Goal: Task Accomplishment & Management: Use online tool/utility

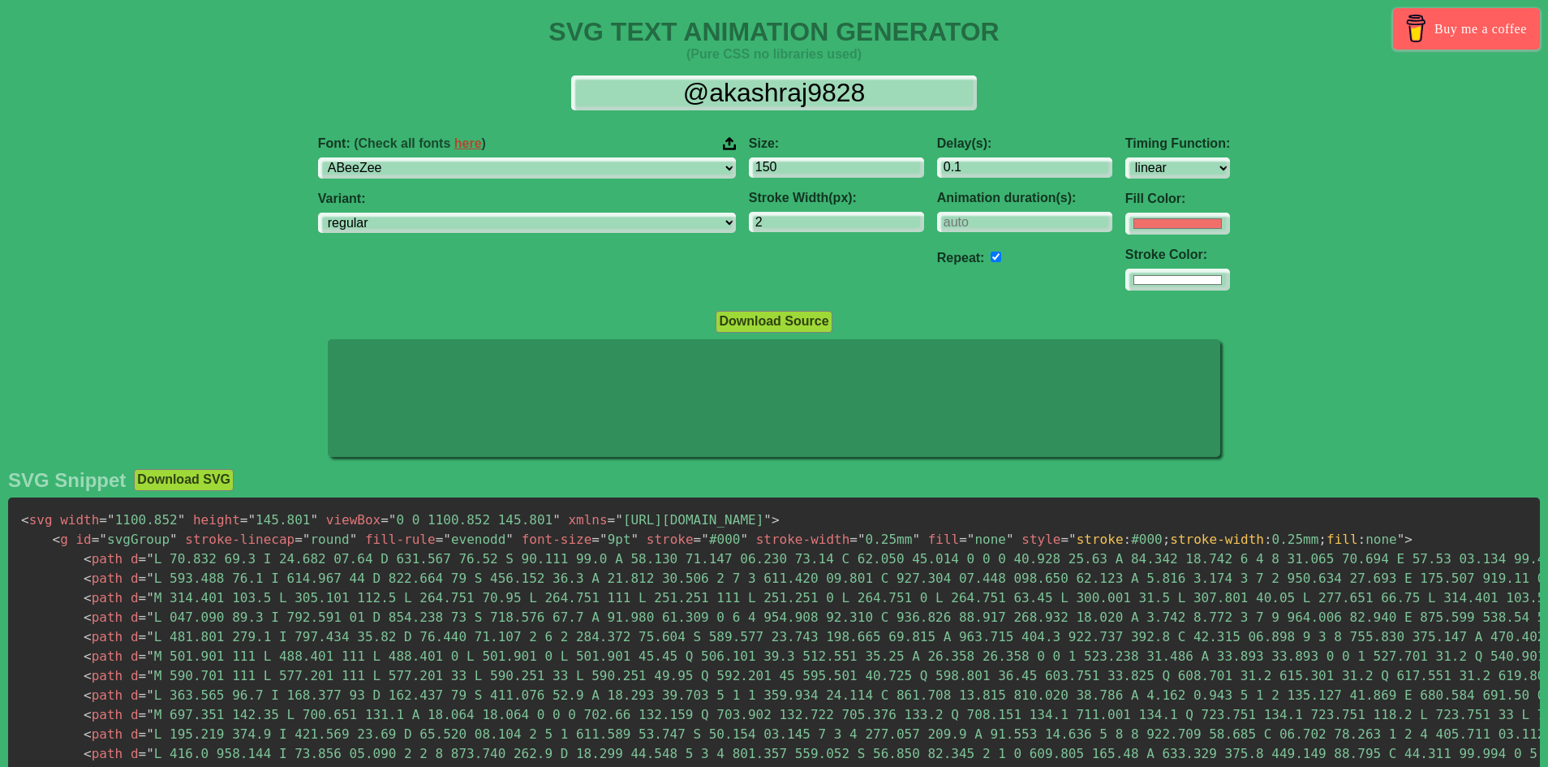
select select "linear"
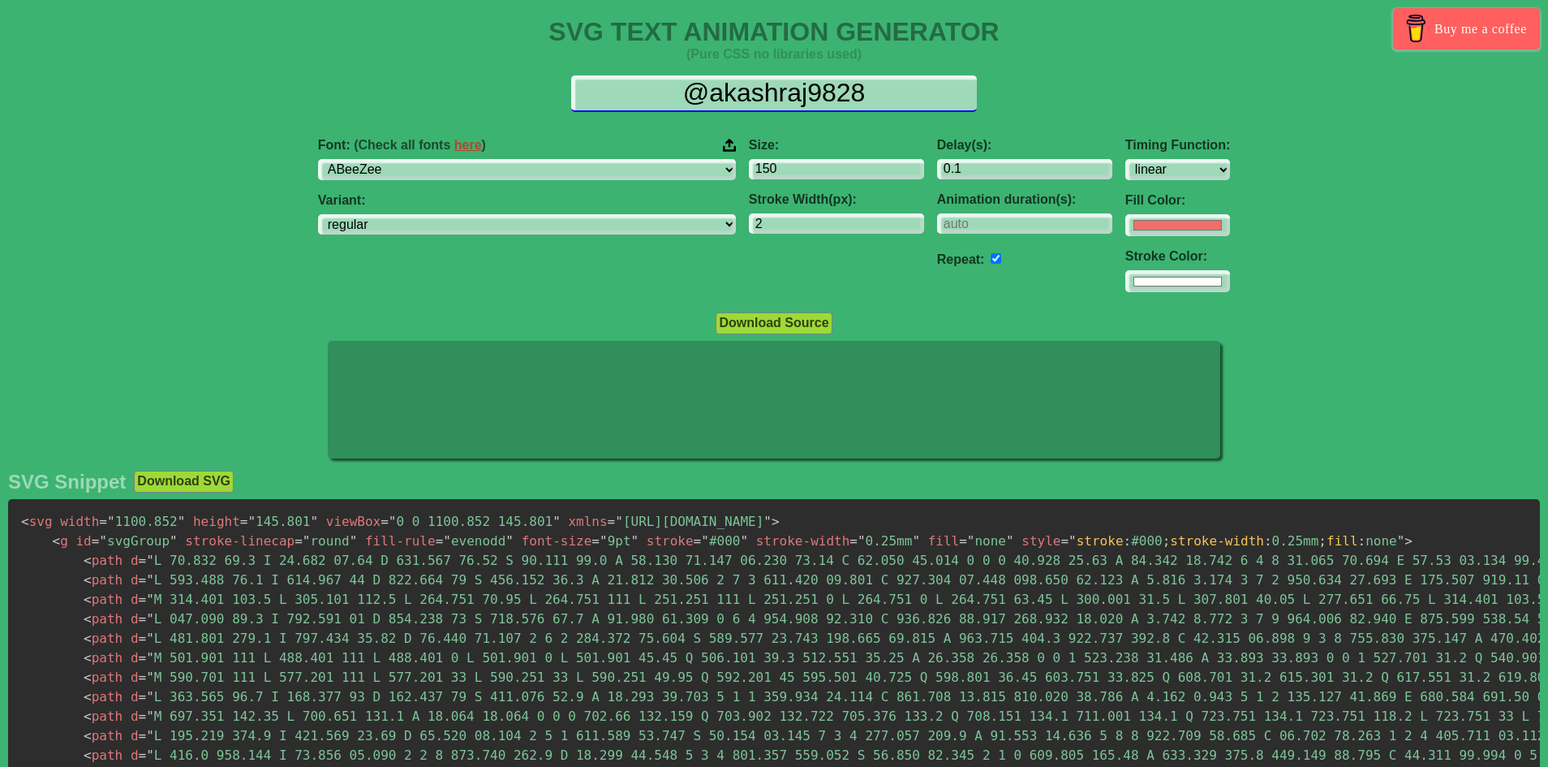
click at [759, 86] on input "@akashraj9828" at bounding box center [774, 93] width 406 height 37
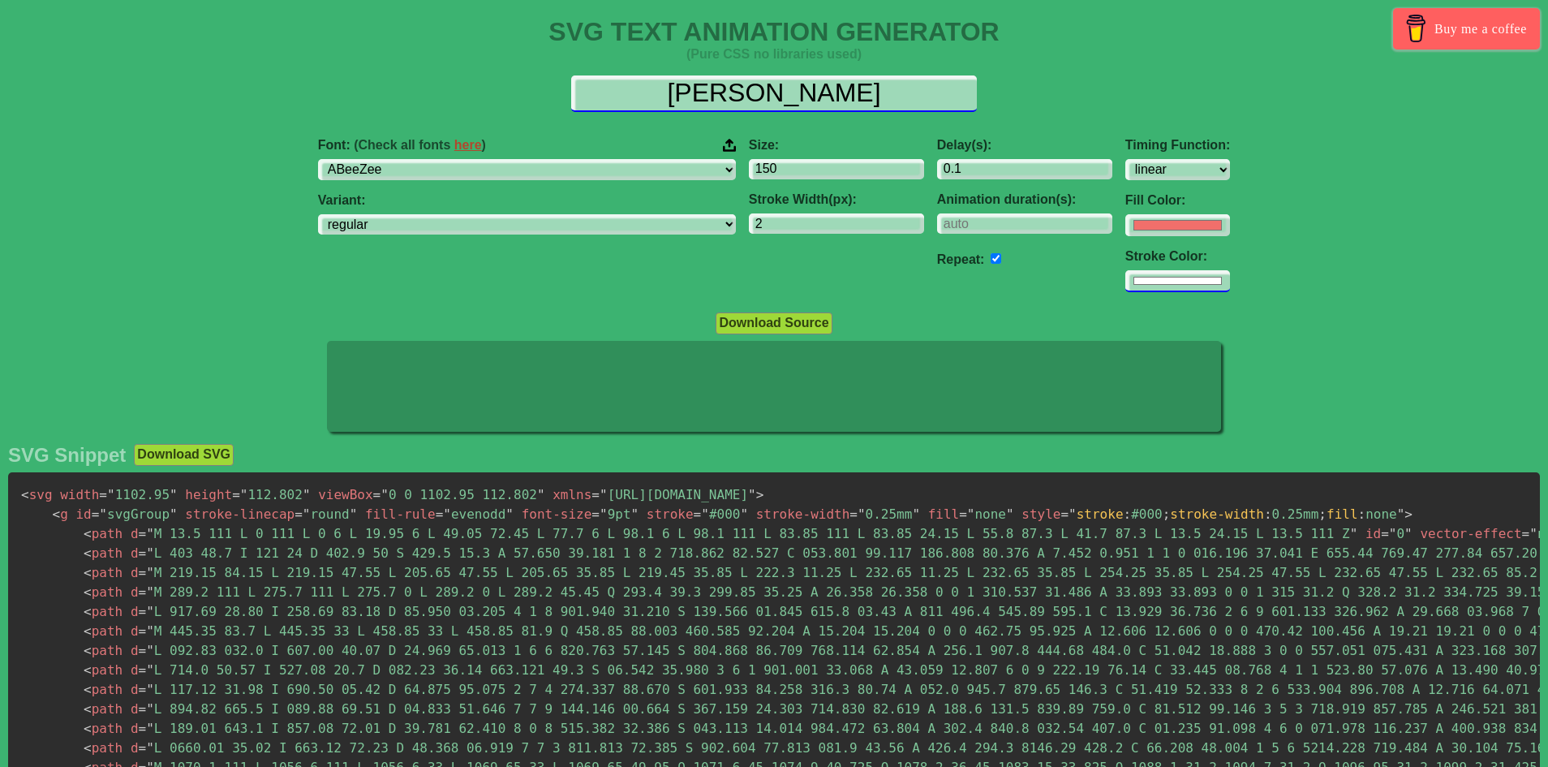
type input "[PERSON_NAME]"
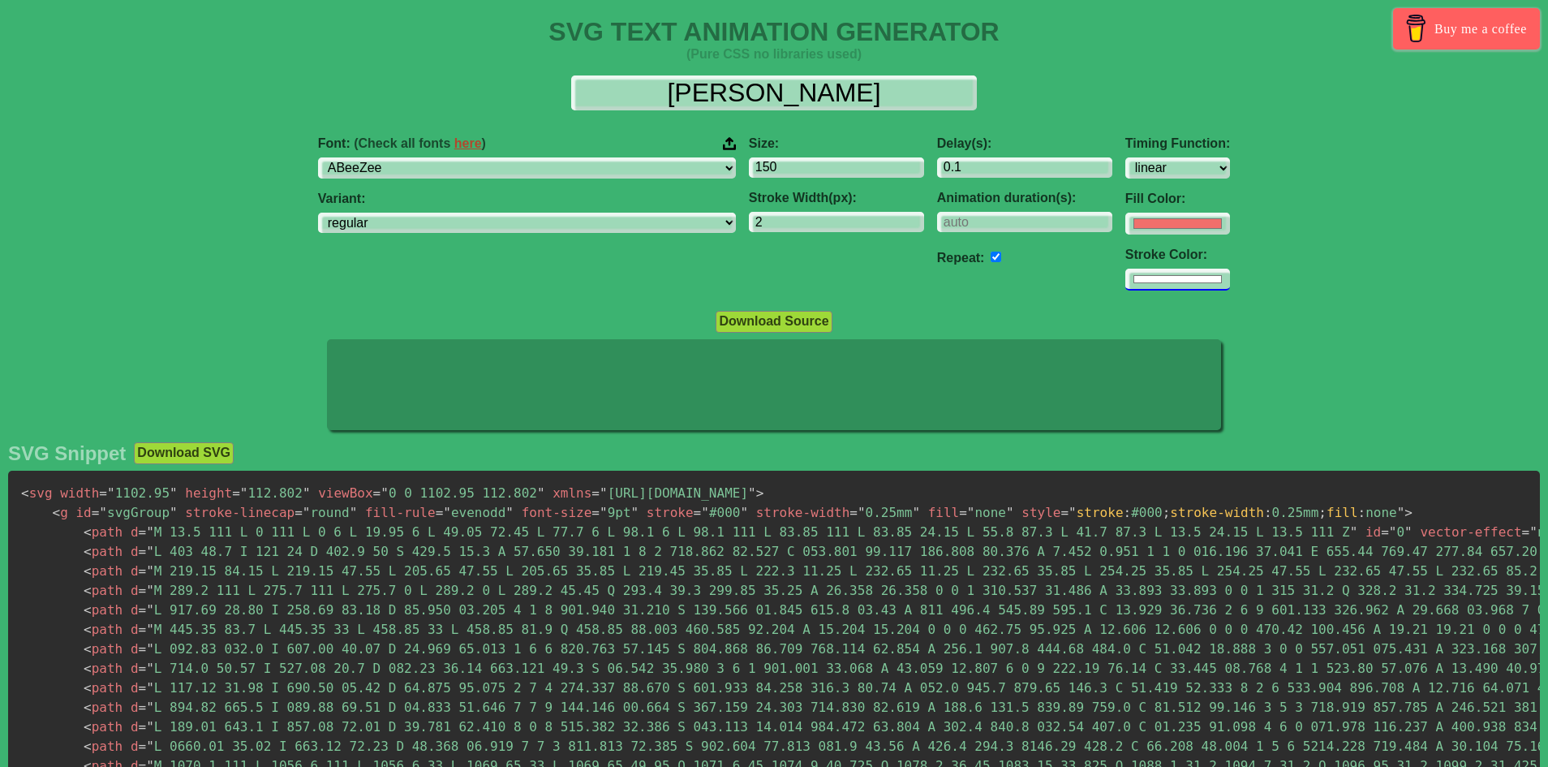
click at [1125, 273] on input "#ffffff" at bounding box center [1177, 280] width 105 height 22
click at [931, 288] on div "Delay(s): 0.1 Animation duration(s): Repeat:" at bounding box center [1025, 213] width 188 height 181
click at [937, 229] on input "number" at bounding box center [1024, 223] width 175 height 22
click at [937, 226] on input "number" at bounding box center [1024, 223] width 175 height 22
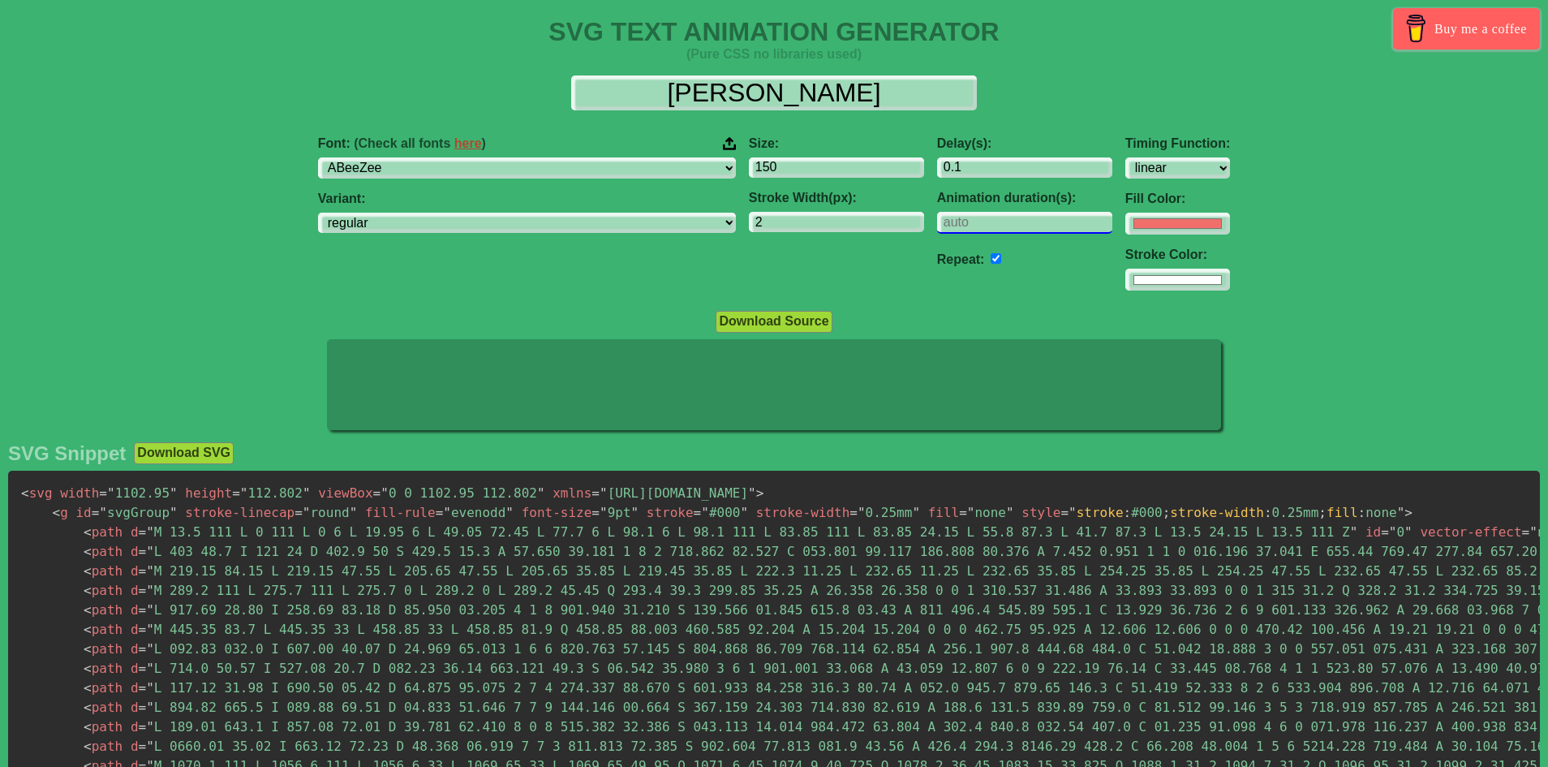
click at [937, 226] on input "number" at bounding box center [1024, 223] width 175 height 22
click at [937, 220] on input "number" at bounding box center [1024, 223] width 175 height 22
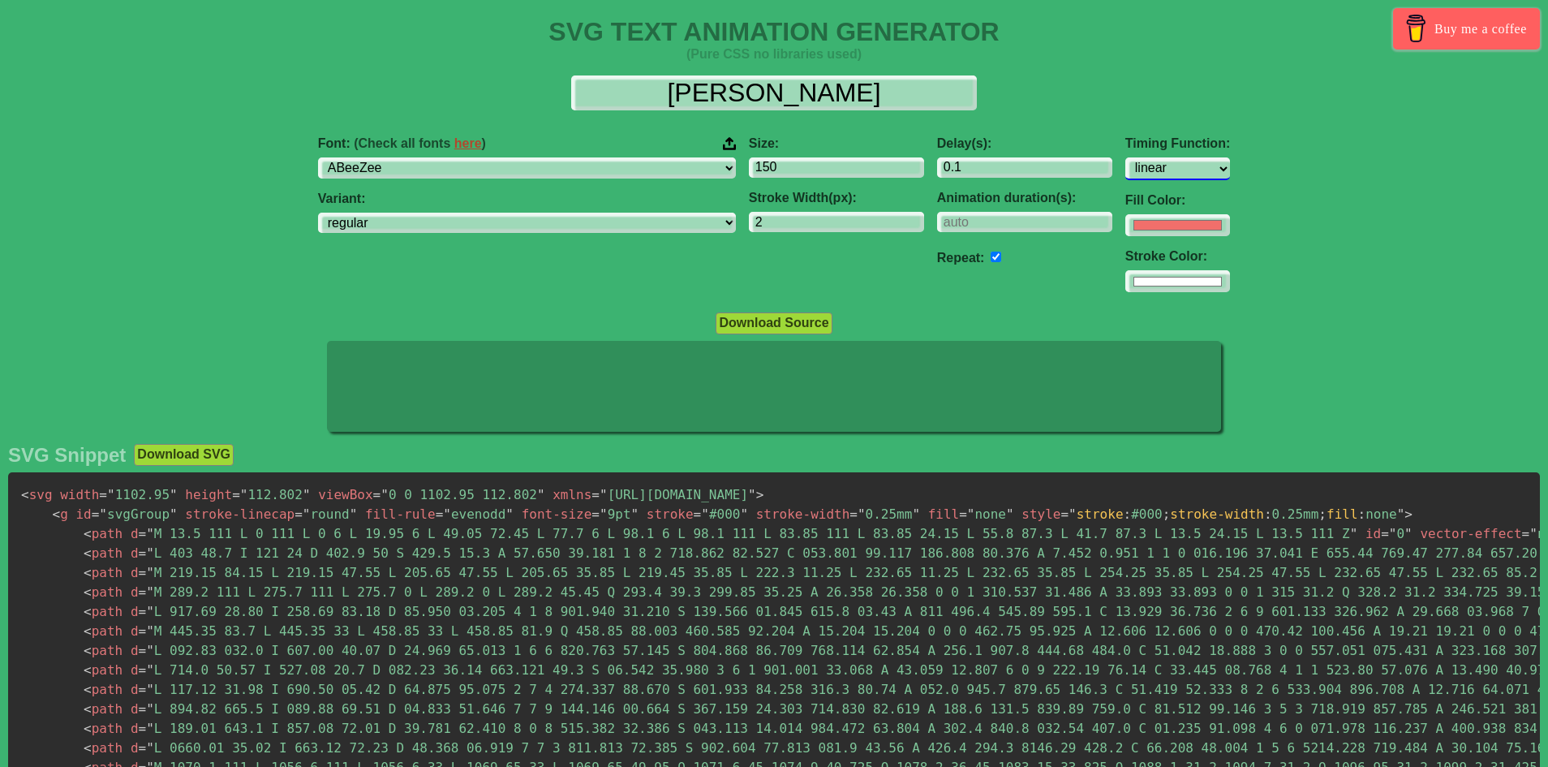
click at [1125, 162] on select "ease ease-in ease-out ease-in-out linear step-start step-end" at bounding box center [1177, 168] width 105 height 22
select select "ease-out"
click at [1125, 157] on select "ease ease-in ease-out ease-in-out linear step-start step-end" at bounding box center [1177, 168] width 105 height 22
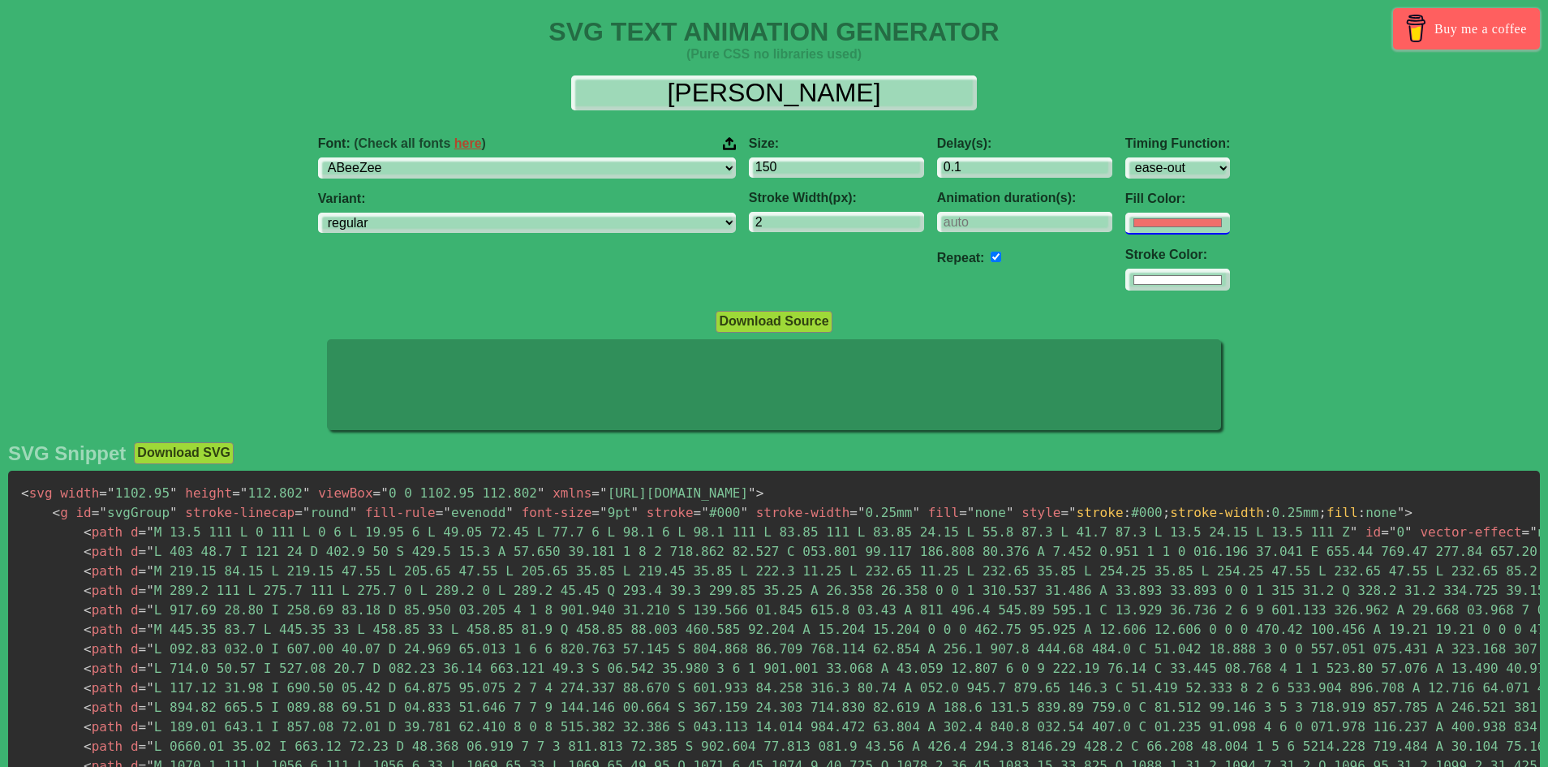
click at [1125, 222] on input "#f16f6b" at bounding box center [1177, 224] width 105 height 22
type input "#ffffff"
click at [1053, 39] on h1 "SVG TEXT ANIMATION GENERATOR" at bounding box center [774, 32] width 1548 height 30
click at [749, 225] on input "2" at bounding box center [836, 223] width 175 height 22
type input "3"
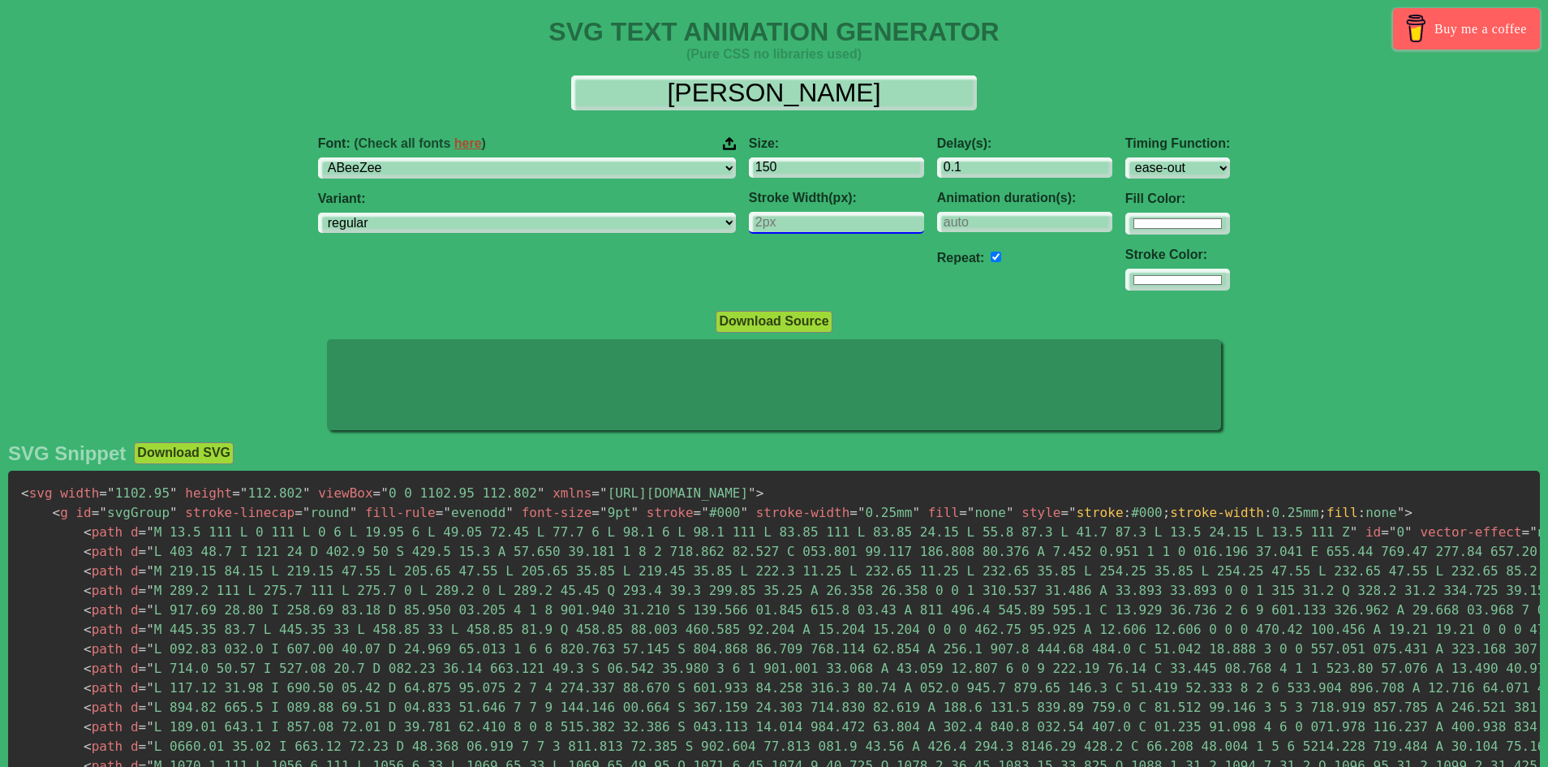
type input "5"
type input "6"
click at [742, 272] on div "Size: 150 Stroke Width(px): 6" at bounding box center [836, 213] width 188 height 181
click at [526, 166] on select "ABeeZee [PERSON_NAME] Display AR One Sans [PERSON_NAME] Libre Aboreto Abril Fat…" at bounding box center [527, 168] width 418 height 22
click at [420, 157] on select "ABeeZee [PERSON_NAME] Display AR One Sans [PERSON_NAME] Libre Aboreto Abril Fat…" at bounding box center [527, 168] width 418 height 22
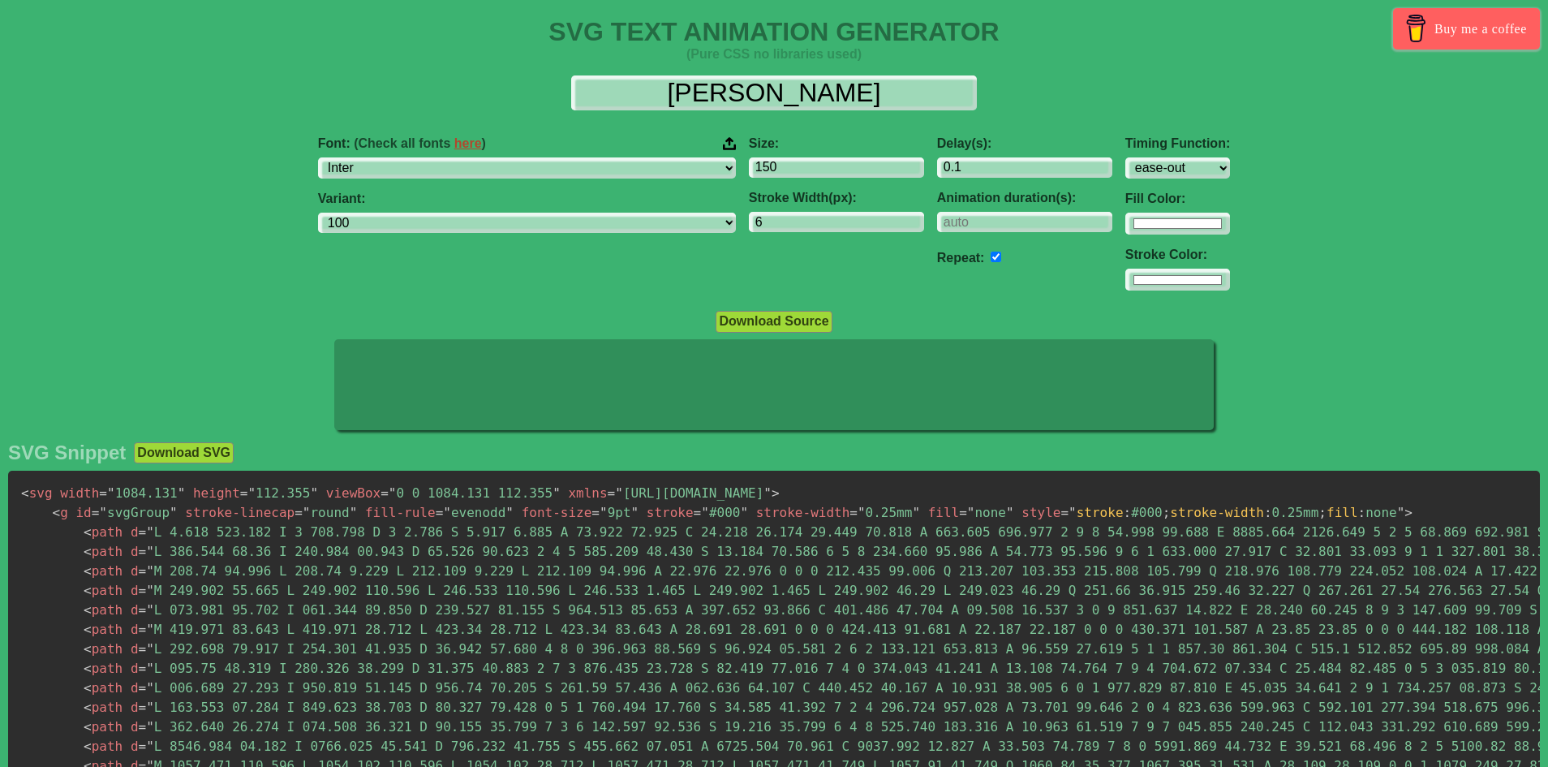
click at [467, 273] on div "Font: (Check all fonts here ) ABeeZee [PERSON_NAME] Display AR One Sans [PERSON…" at bounding box center [527, 213] width 431 height 181
click at [548, 164] on select "ABeeZee [PERSON_NAME] Display AR One Sans [PERSON_NAME] Libre Aboreto Abril Fat…" at bounding box center [527, 168] width 418 height 22
select select "Poppins"
click at [420, 157] on select "ABeeZee [PERSON_NAME] Display AR One Sans [PERSON_NAME] Libre Aboreto Abril Fat…" at bounding box center [527, 168] width 418 height 22
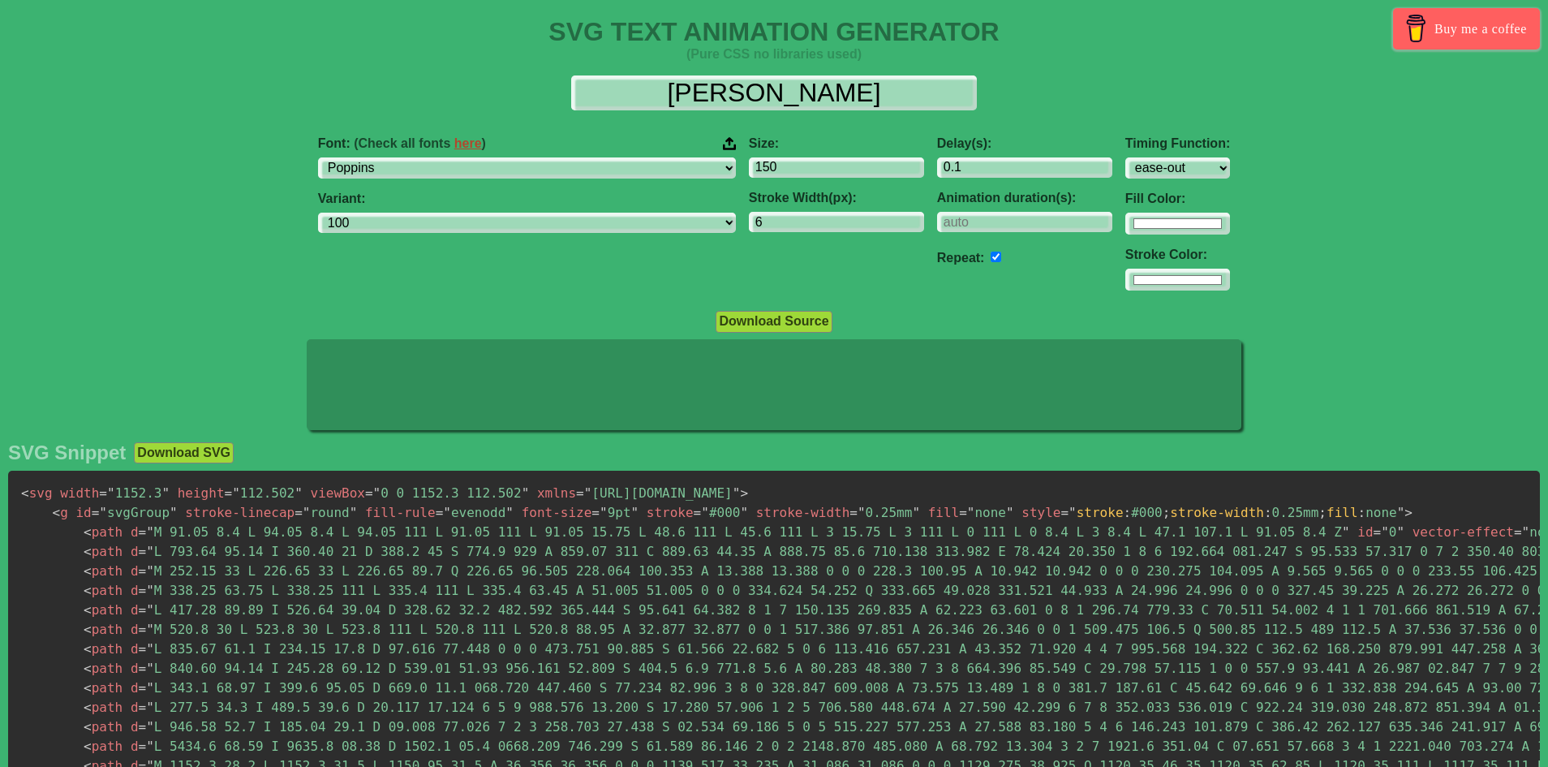
click at [342, 211] on div "Font: (Check all fonts here ) ABeeZee [PERSON_NAME] Display AR One Sans [PERSON…" at bounding box center [774, 213] width 1548 height 181
click at [462, 228] on select "100 100italic 200 200italic 300 300italic regular italic 500 500italic 600 600i…" at bounding box center [527, 224] width 418 height 22
select select "600"
click at [420, 213] on select "100 100italic 200 200italic 300 300italic regular italic 500 500italic 600 600i…" at bounding box center [527, 224] width 418 height 22
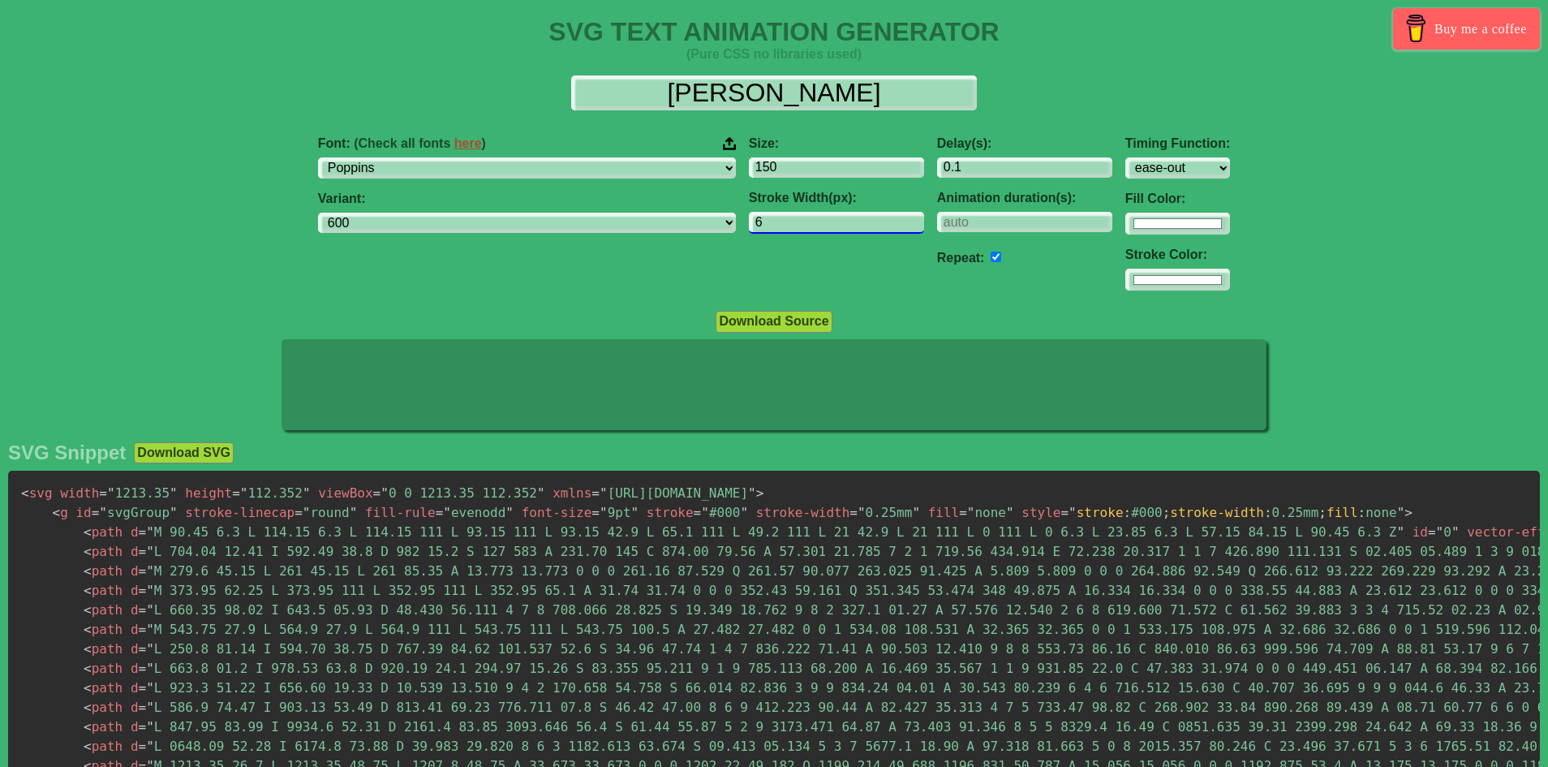
click at [749, 222] on input "6" at bounding box center [836, 223] width 175 height 22
type input "1"
type input "0"
click at [626, 267] on div "Font: (Check all fonts here ) ABeeZee [PERSON_NAME] Display AR One Sans [PERSON…" at bounding box center [527, 213] width 431 height 181
click at [749, 229] on input "0" at bounding box center [836, 223] width 175 height 22
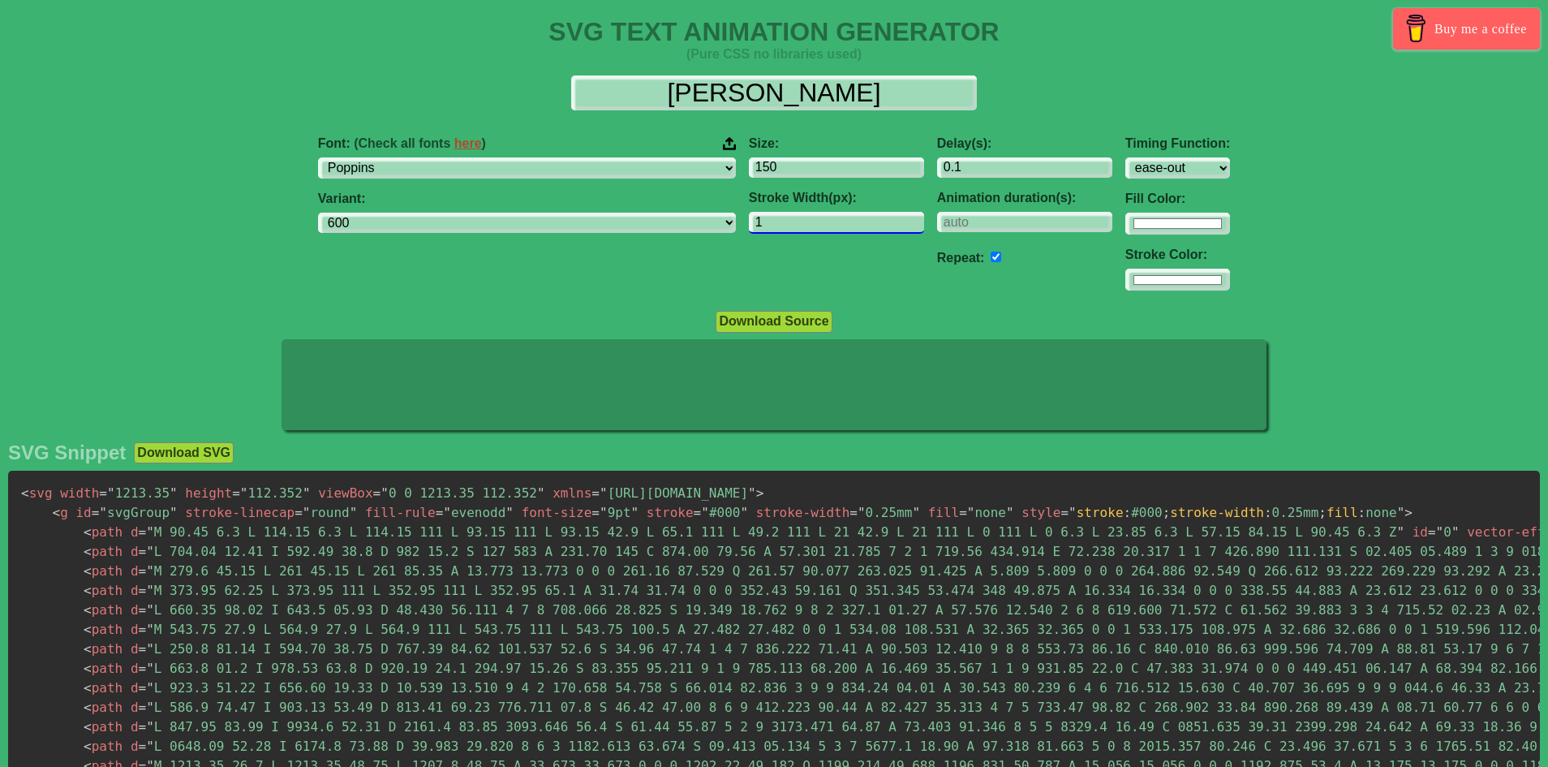
type input "1"
click at [604, 257] on div "Font: (Check all fonts here ) ABeeZee [PERSON_NAME] Display AR One Sans [PERSON…" at bounding box center [527, 213] width 431 height 181
click at [749, 224] on input "1" at bounding box center [836, 223] width 175 height 22
type input "0"
click at [626, 265] on div "Font: (Check all fonts here ) ABeeZee [PERSON_NAME] Display AR One Sans [PERSON…" at bounding box center [527, 213] width 431 height 181
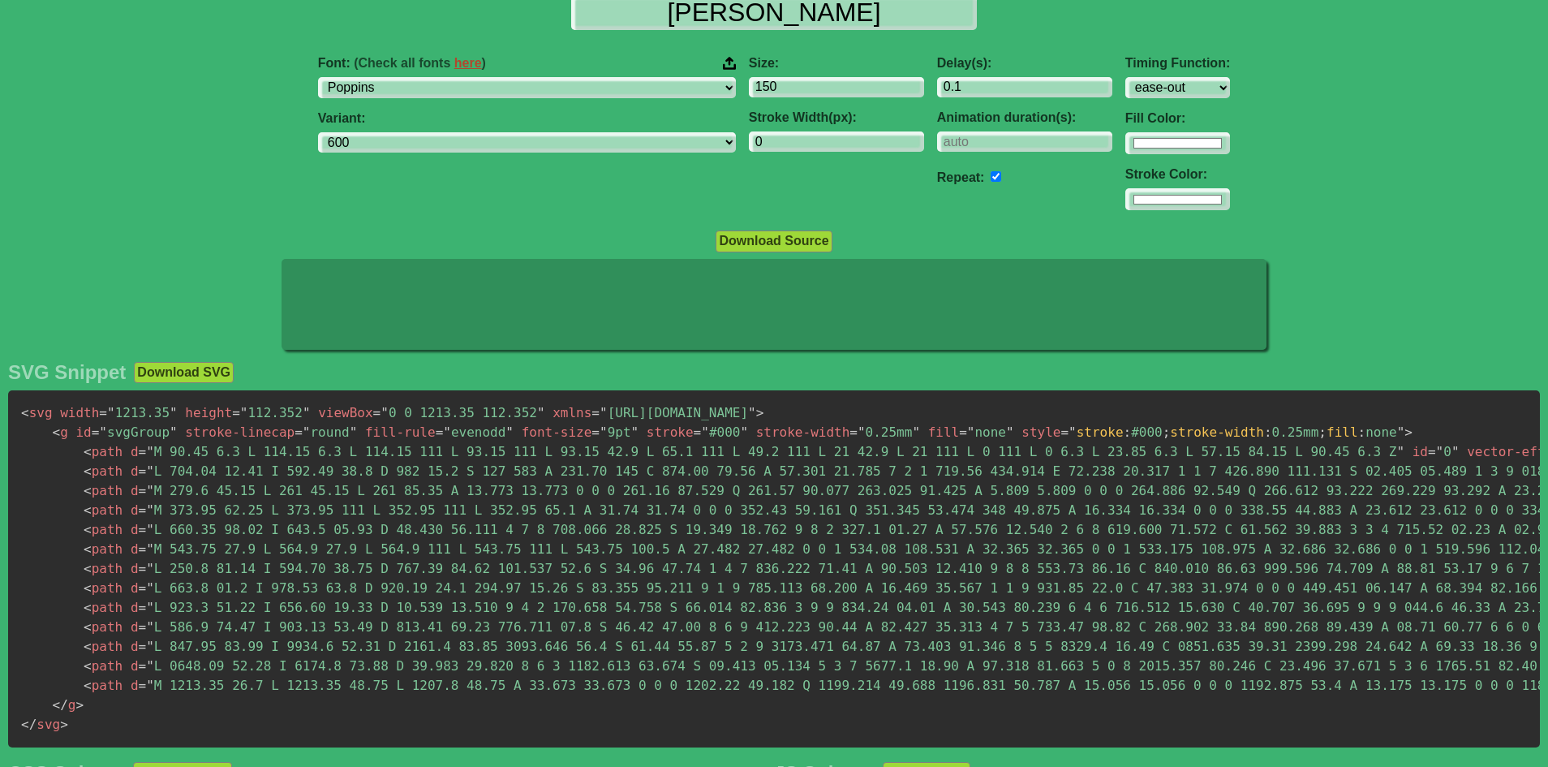
scroll to position [50, 0]
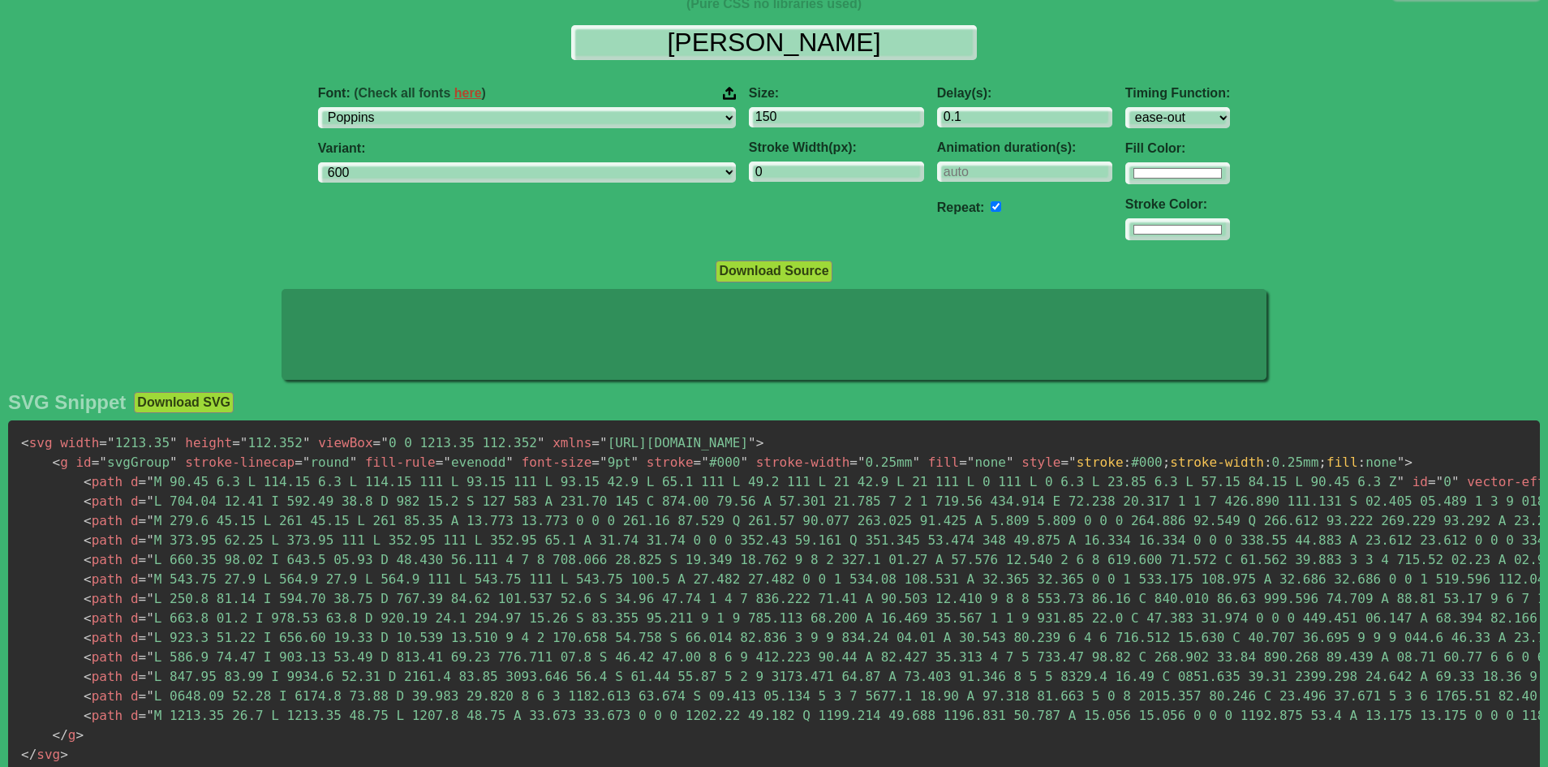
click at [170, 404] on button "Download SVG" at bounding box center [184, 402] width 100 height 21
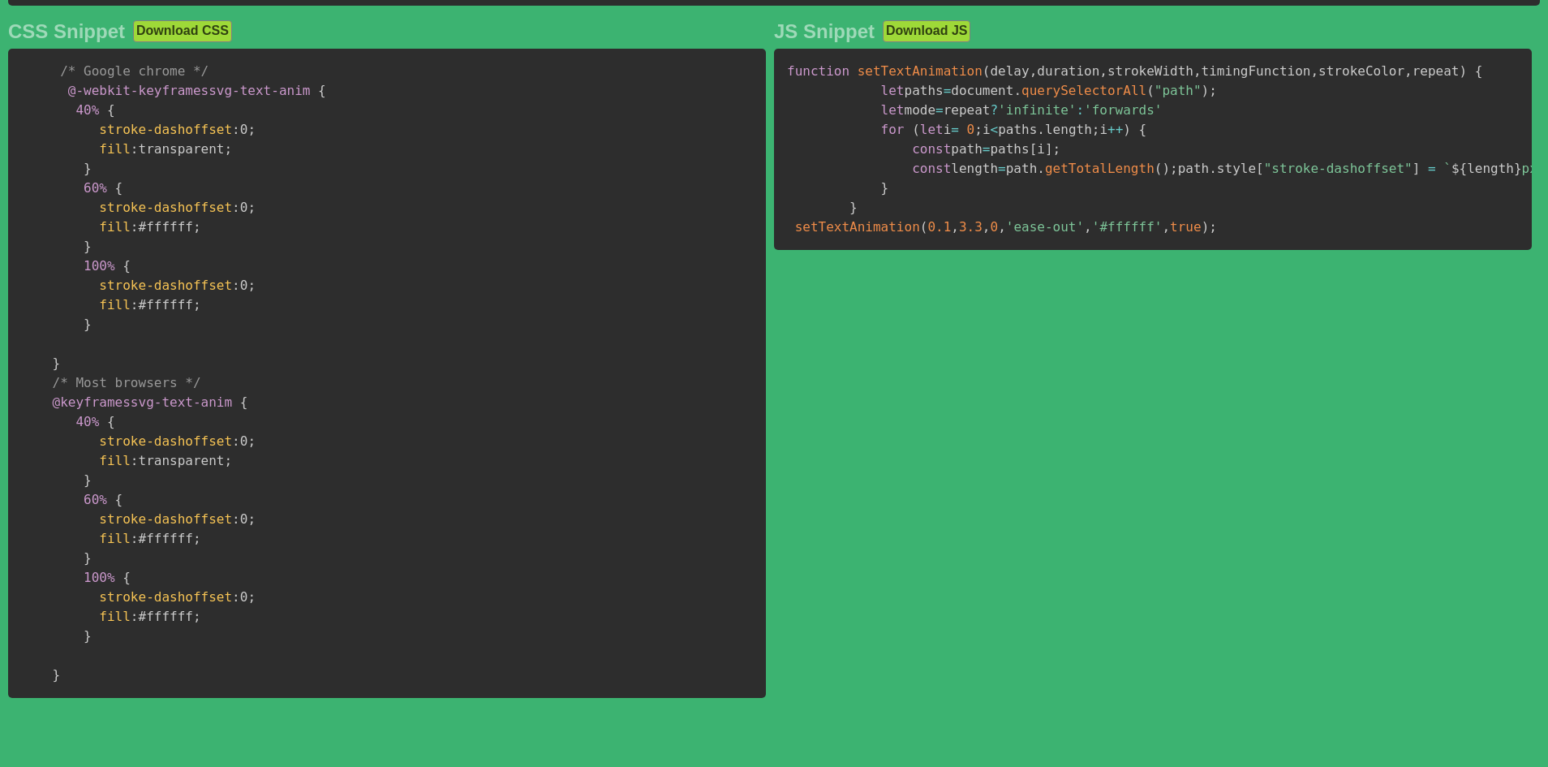
scroll to position [862, 0]
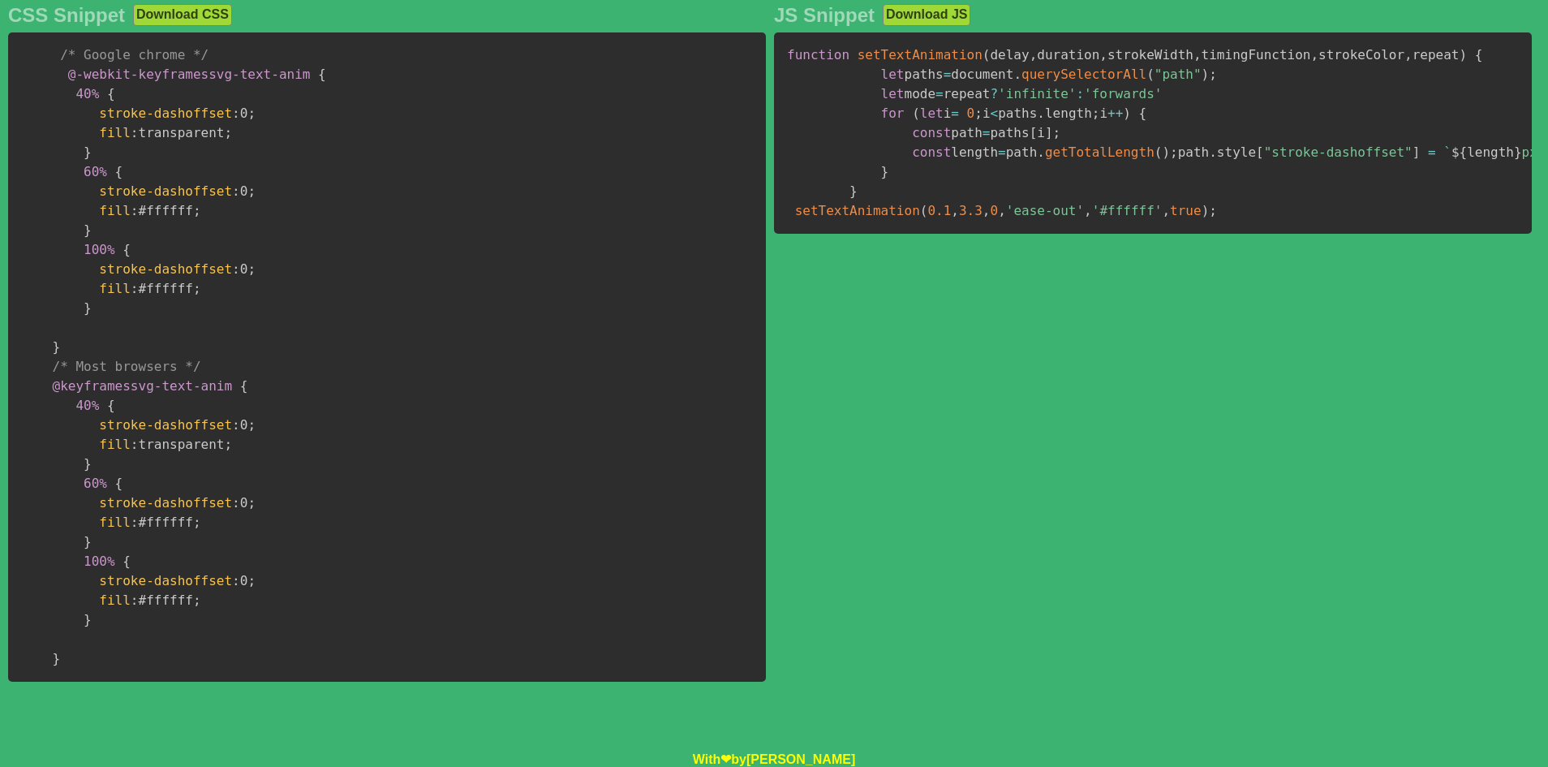
click at [774, 234] on pre "function setTextAnimation ( delay , duration , strokeWidth , timingFunction , s…" at bounding box center [1153, 132] width 758 height 201
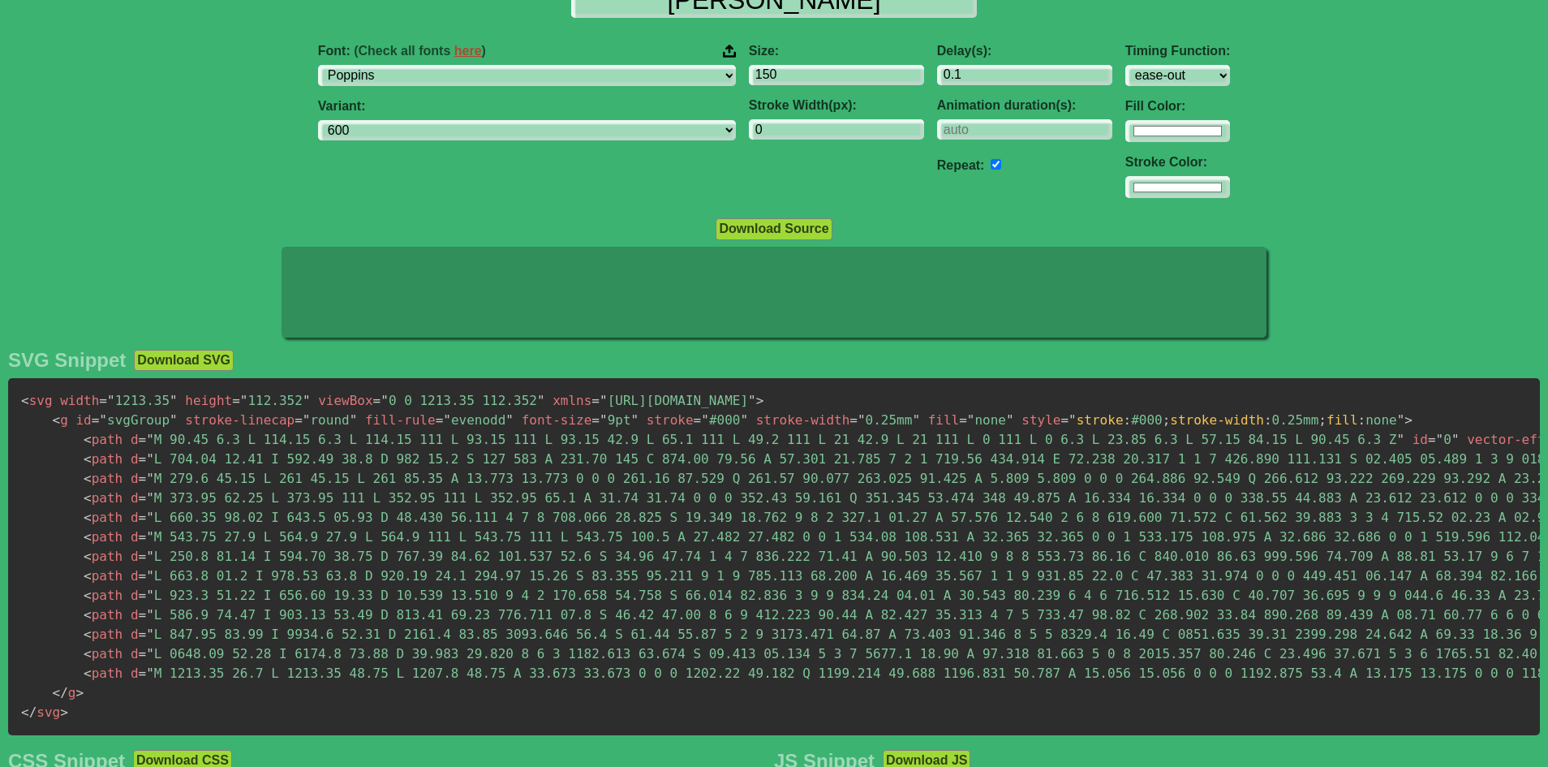
scroll to position [50, 0]
